Goal: Task Accomplishment & Management: Manage account settings

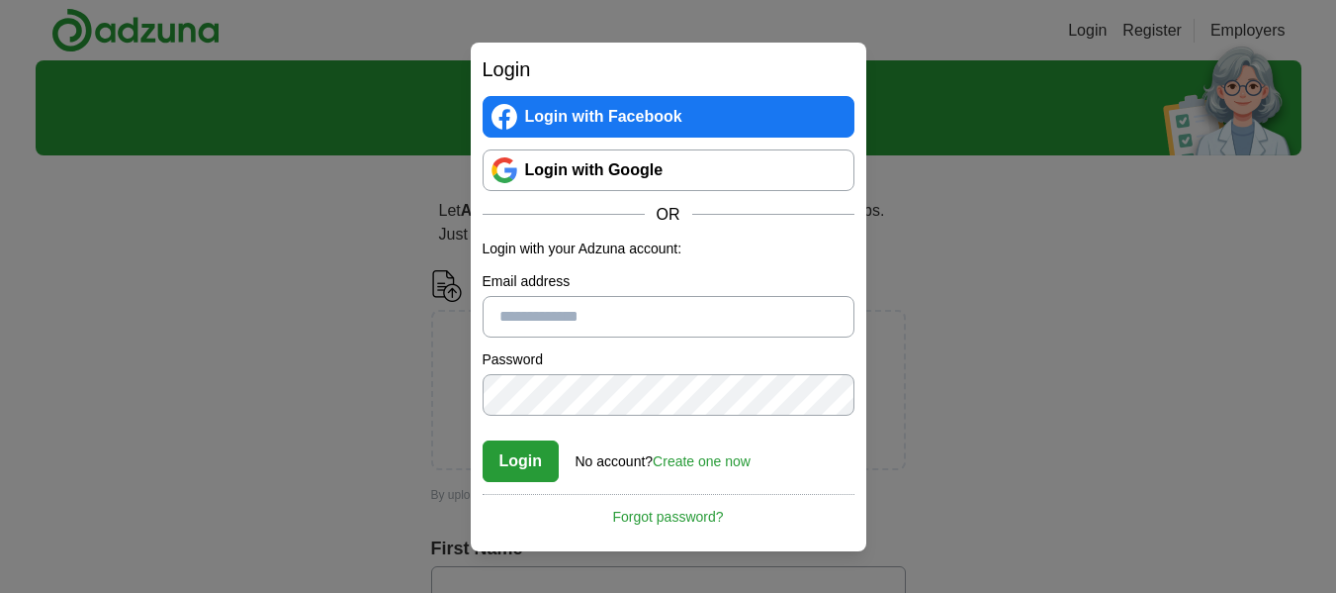
click at [609, 171] on link "Login with Google" at bounding box center [669, 170] width 372 height 42
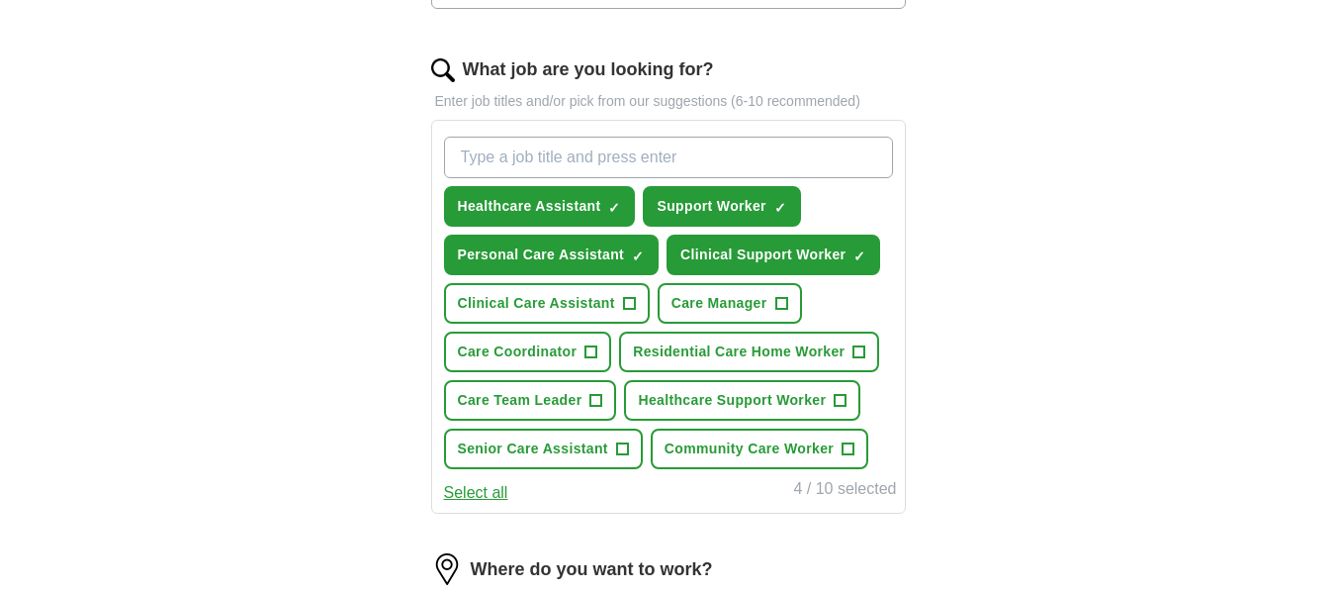
scroll to position [594, 0]
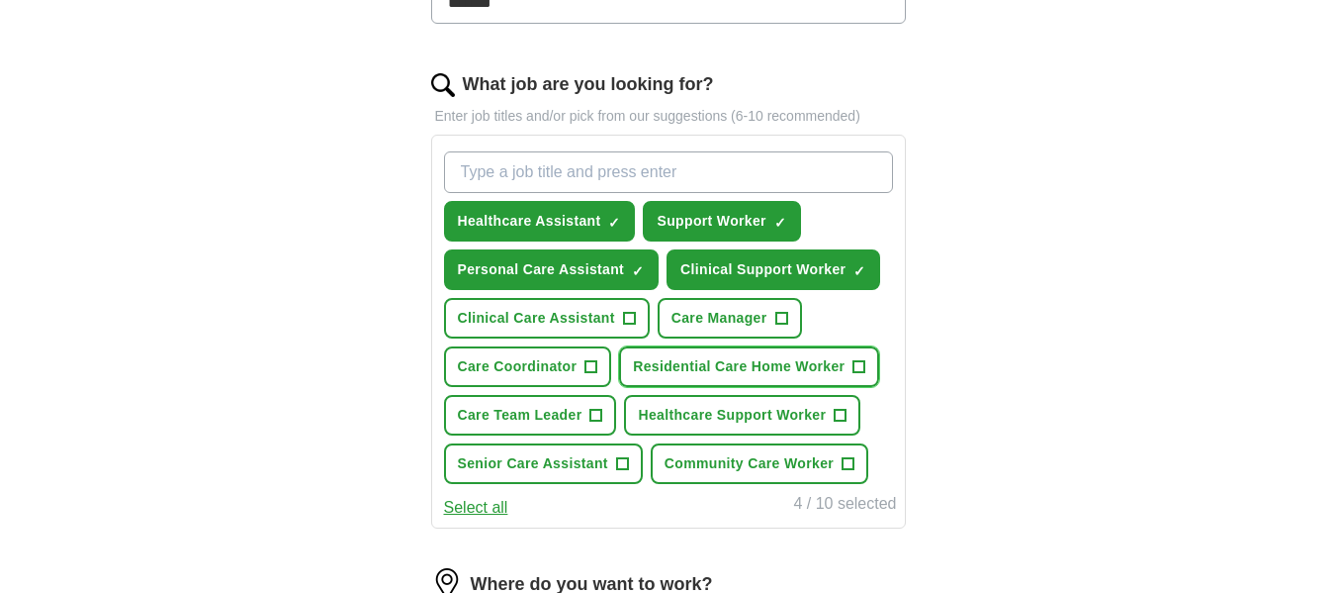
click at [691, 361] on span "Residential Care Home Worker" at bounding box center [739, 366] width 212 height 21
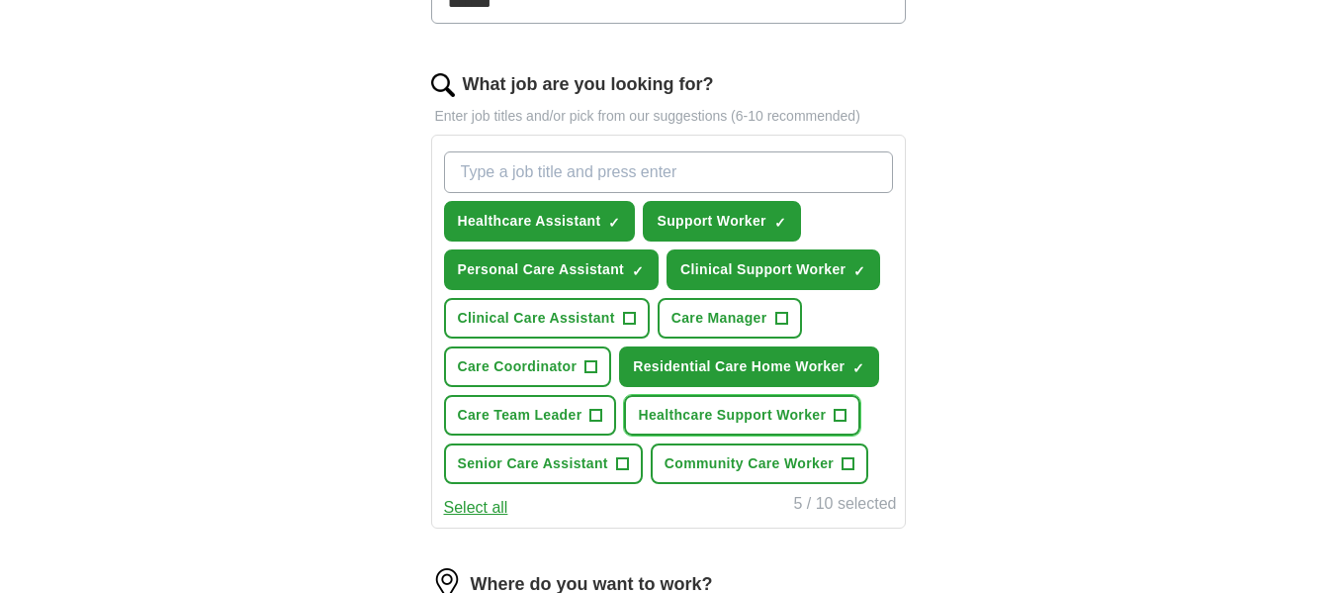
click at [743, 415] on span "Healthcare Support Worker" at bounding box center [732, 415] width 188 height 21
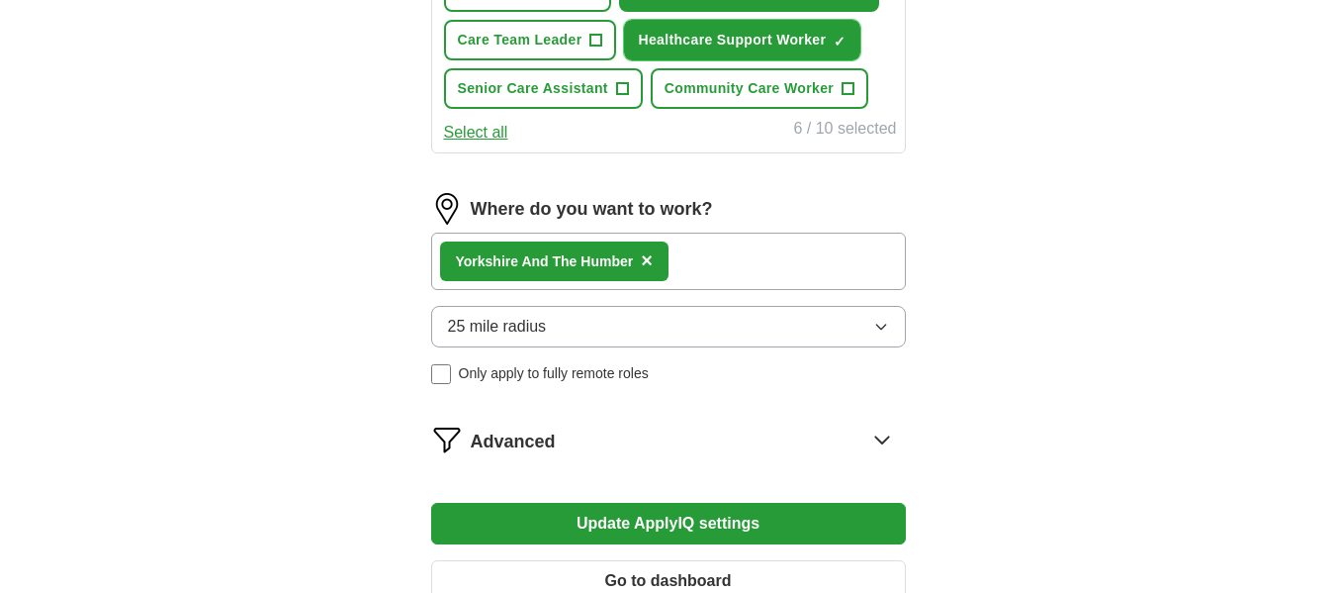
scroll to position [989, 0]
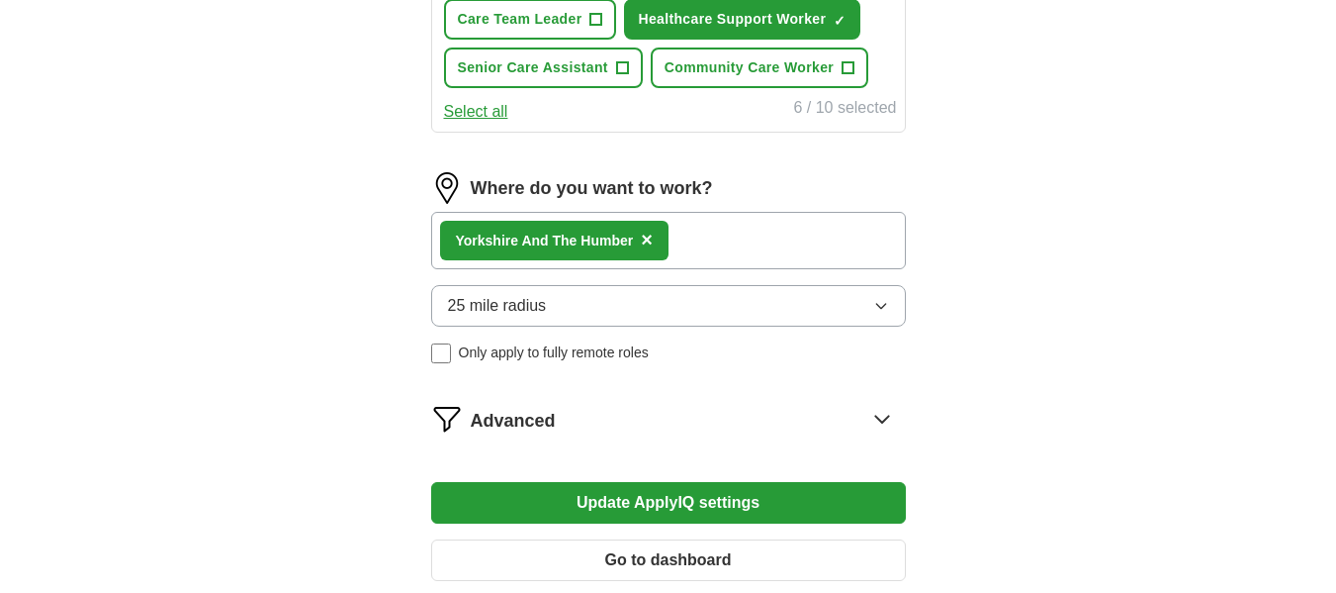
click at [649, 236] on span "×" at bounding box center [647, 239] width 12 height 22
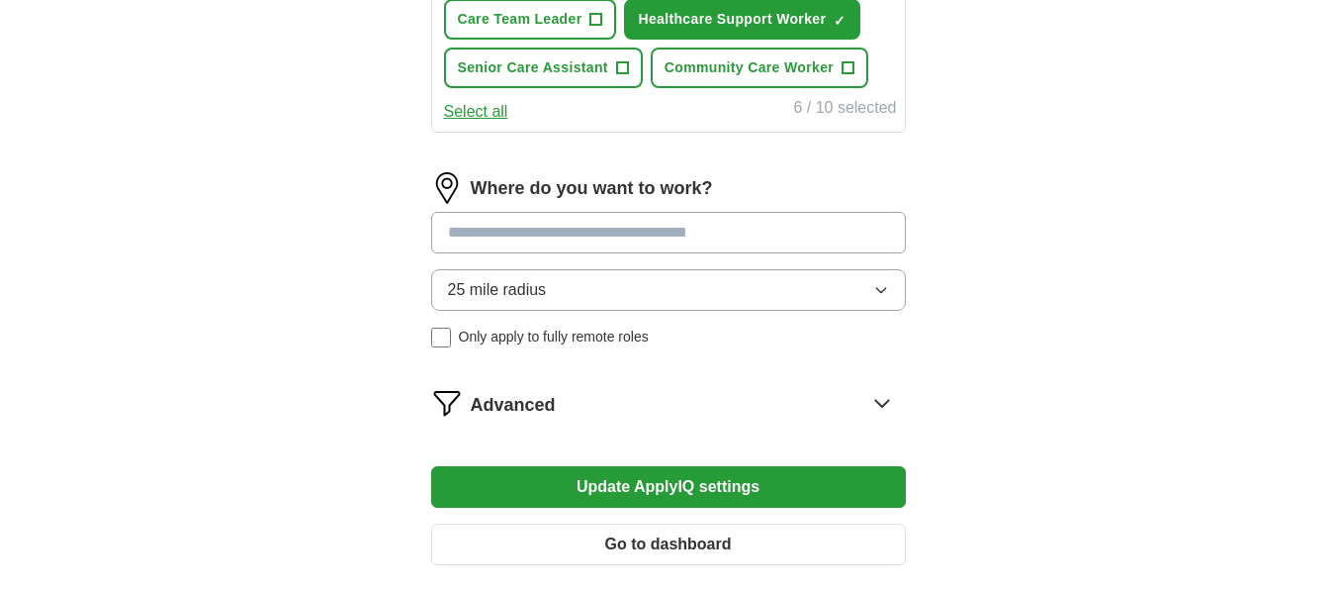
click at [660, 233] on input at bounding box center [668, 233] width 475 height 42
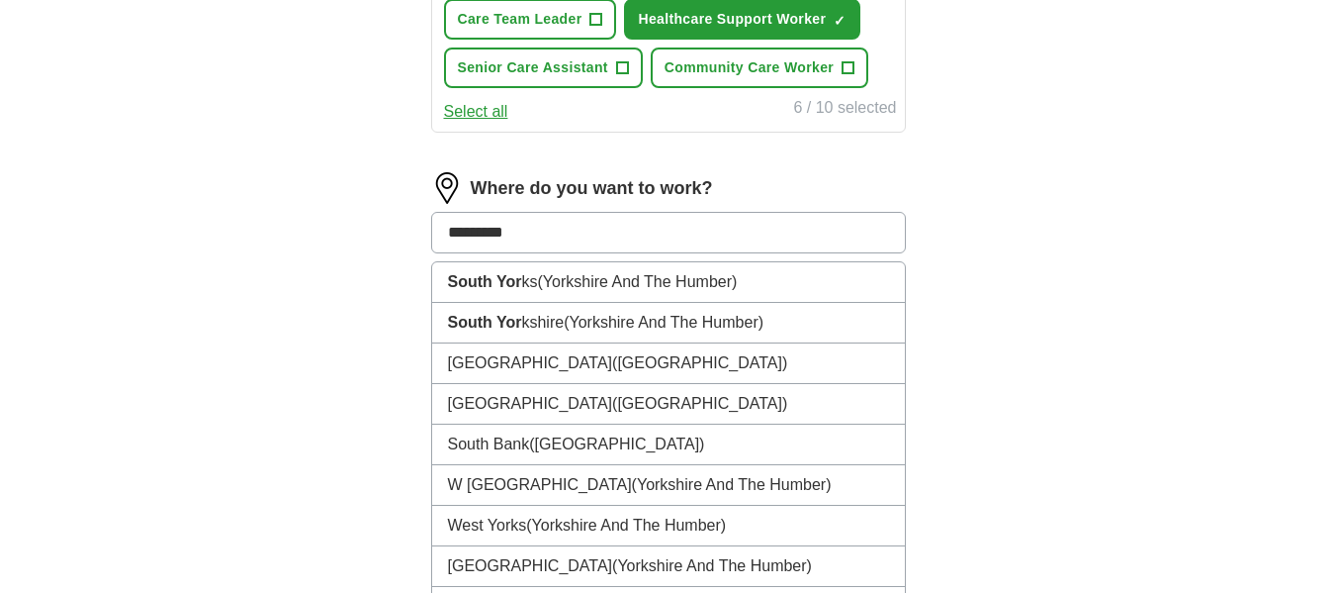
type input "**********"
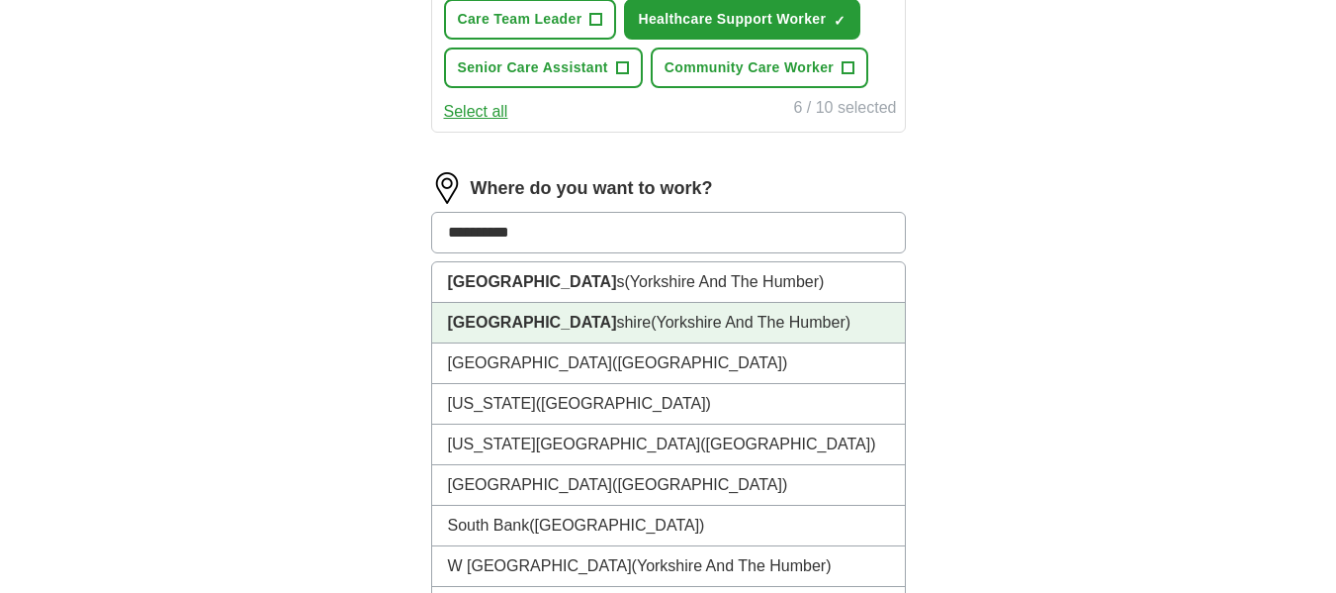
click at [651, 323] on span "(Yorkshire And The Humber)" at bounding box center [751, 322] width 200 height 17
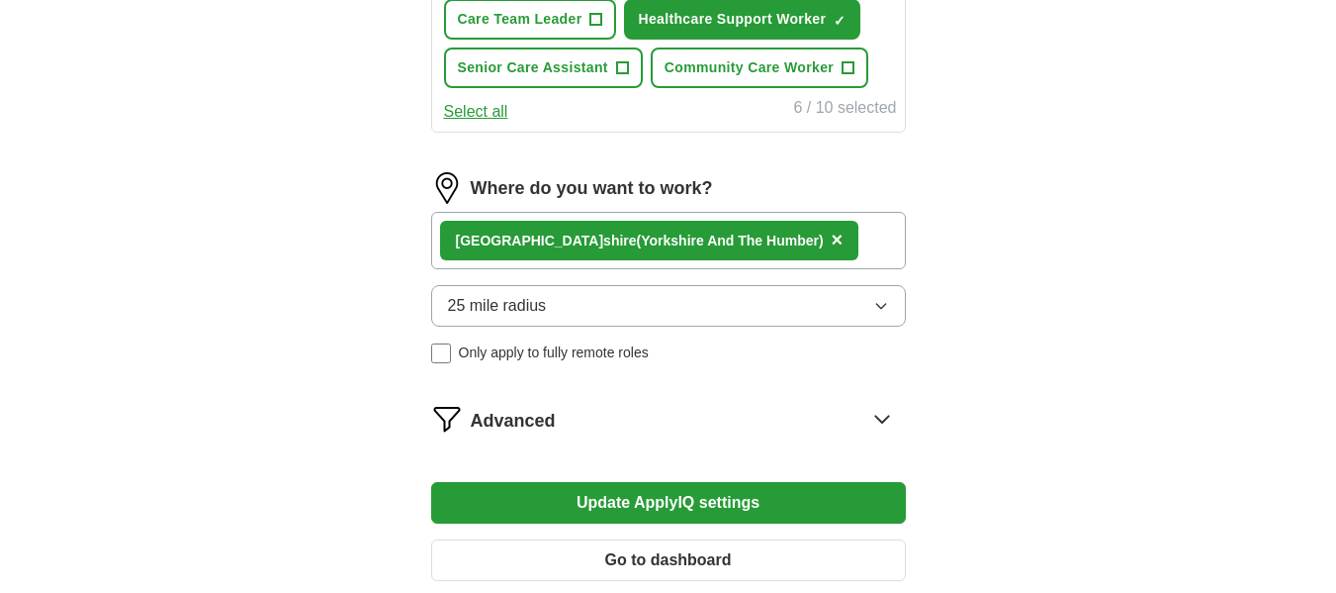
click at [581, 312] on button "25 mile radius" at bounding box center [668, 306] width 475 height 42
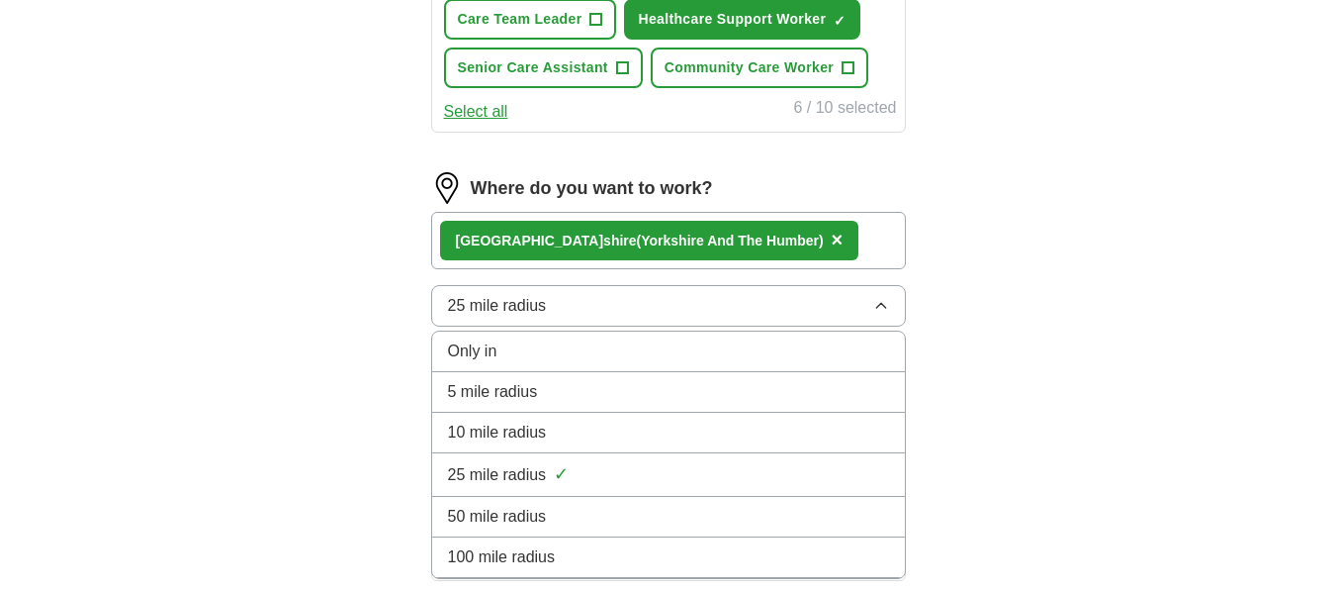
click at [481, 429] on span "10 mile radius" at bounding box center [497, 432] width 99 height 24
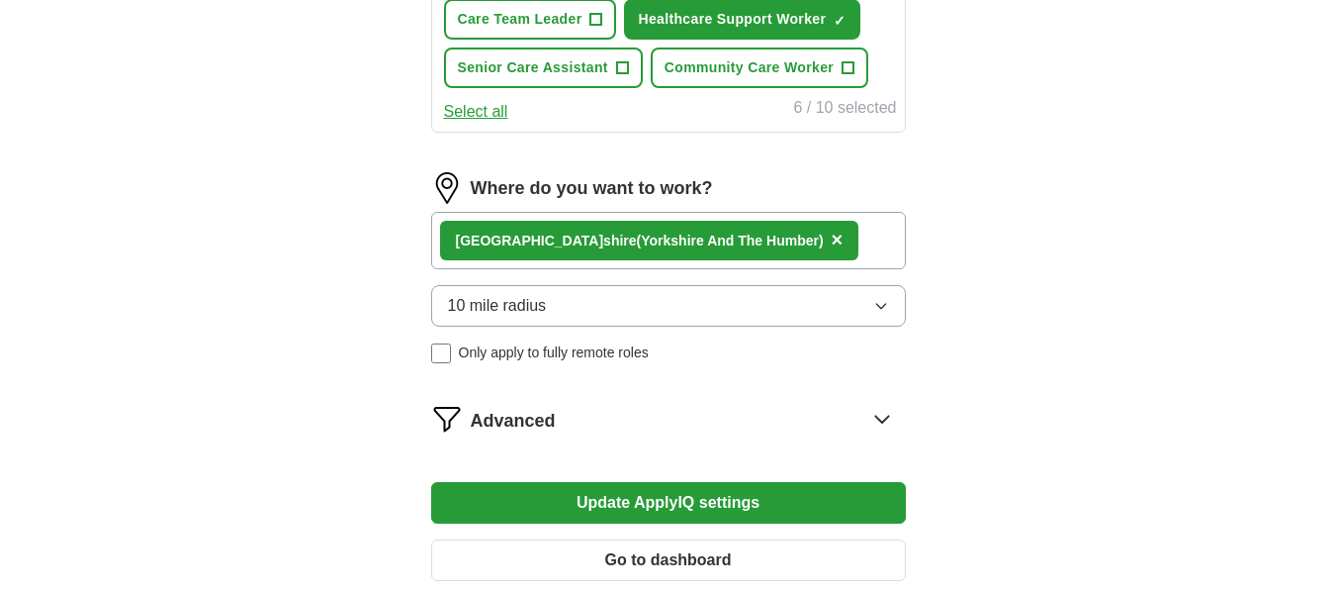
click at [576, 306] on button "10 mile radius" at bounding box center [668, 306] width 475 height 42
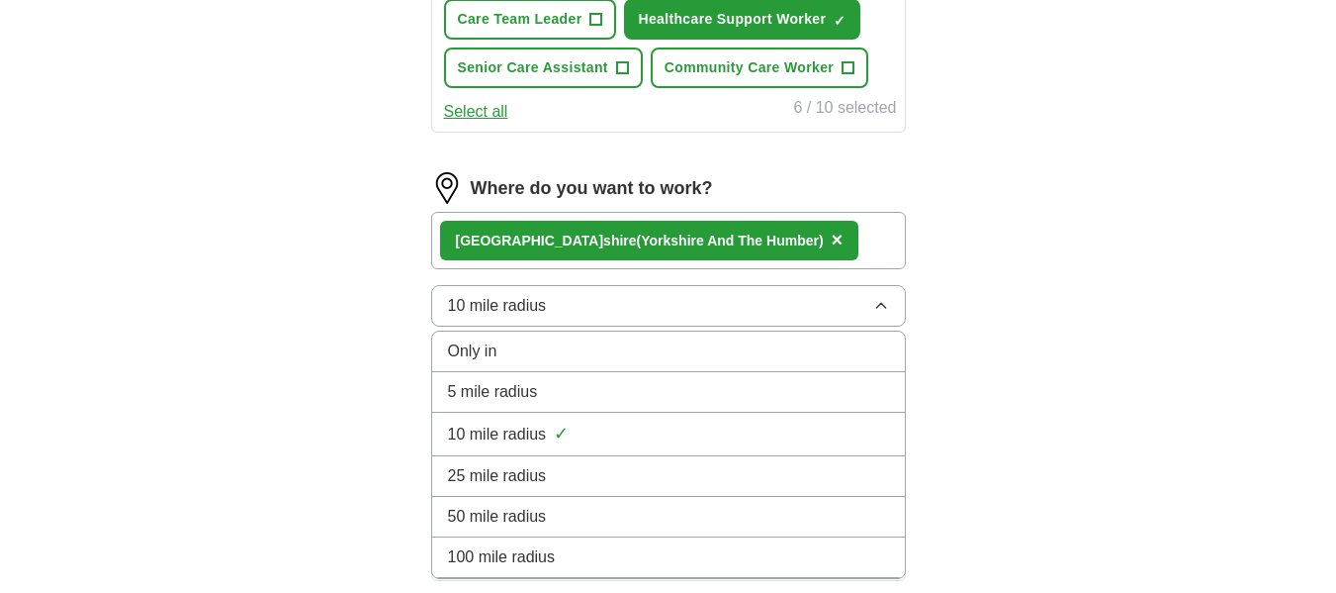
click at [503, 480] on span "25 mile radius" at bounding box center [497, 476] width 99 height 24
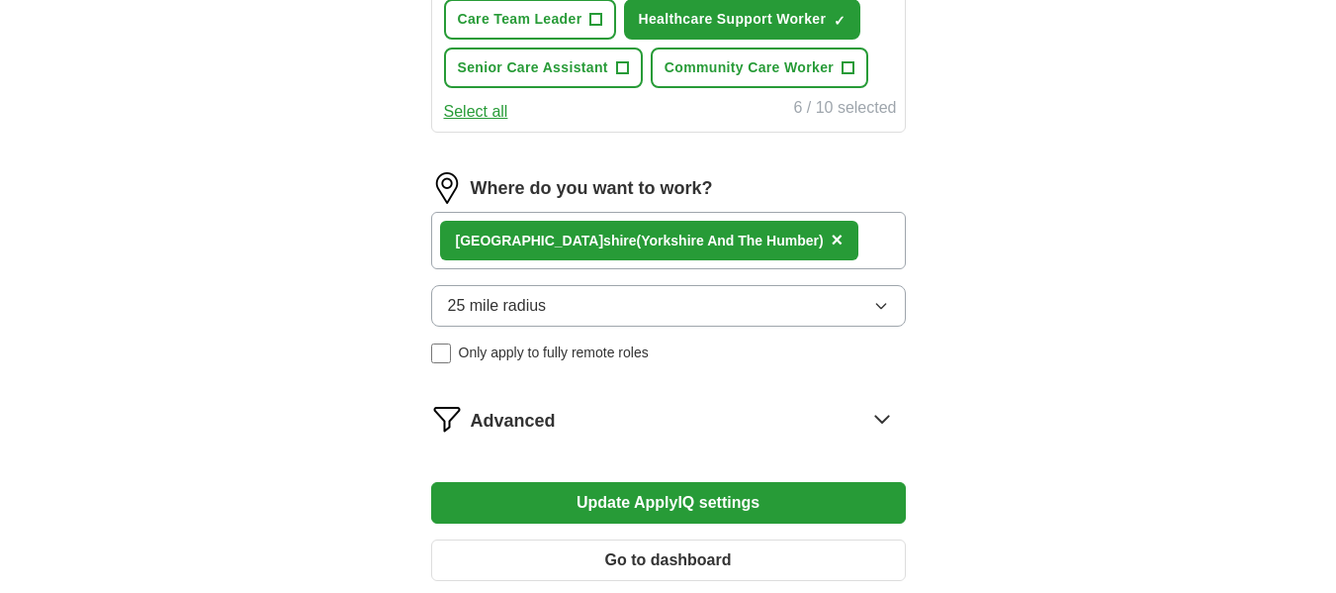
click at [693, 515] on button "Update ApplyIQ settings" at bounding box center [668, 503] width 475 height 42
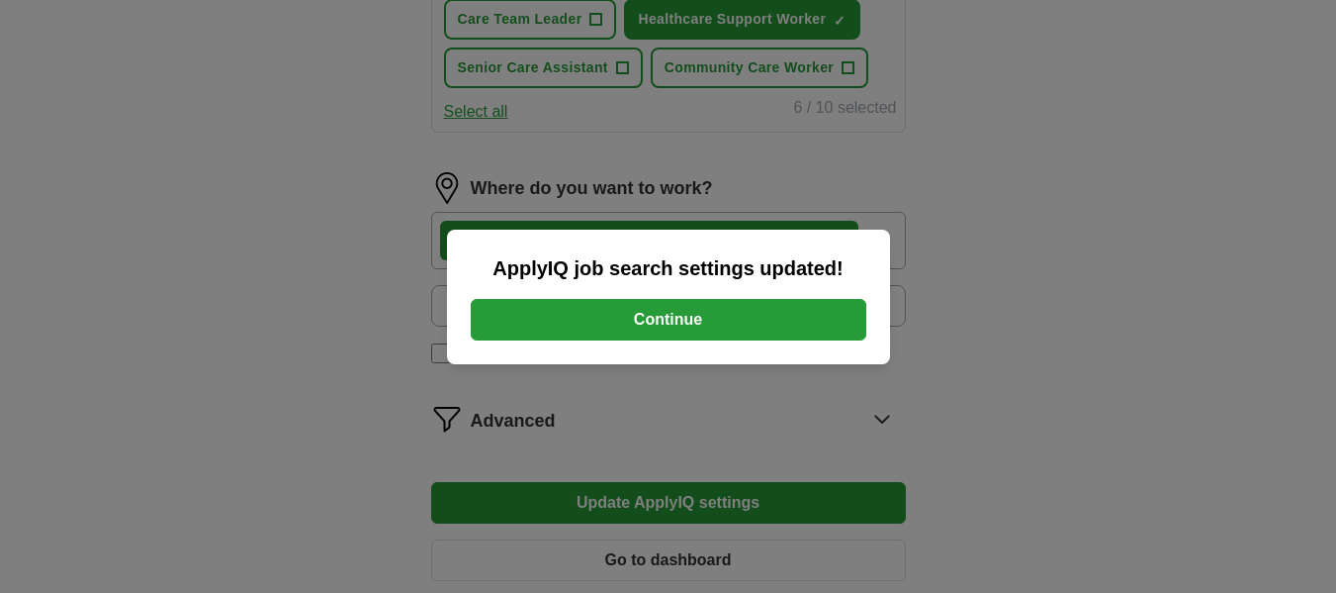
click at [657, 321] on button "Continue" at bounding box center [669, 320] width 396 height 42
